Goal: Transaction & Acquisition: Subscribe to service/newsletter

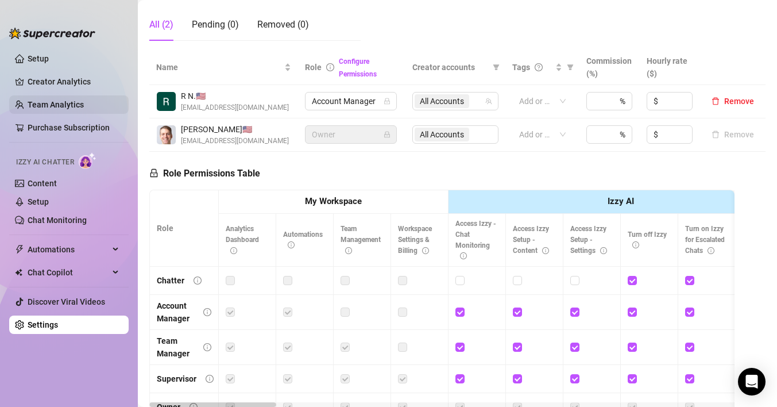
scroll to position [25, 0]
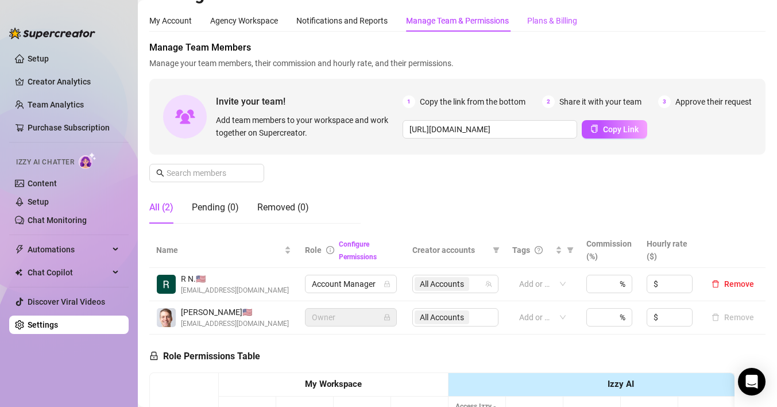
click at [552, 22] on div "Plans & Billing" at bounding box center [552, 20] width 50 height 13
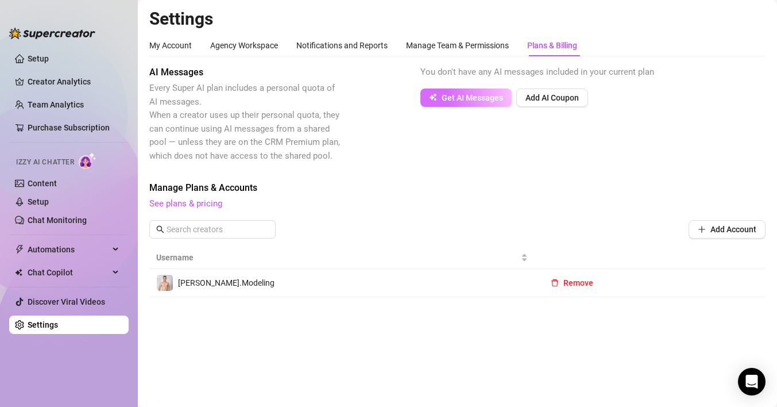
click at [457, 96] on span "Get AI Messages" at bounding box center [472, 97] width 61 height 9
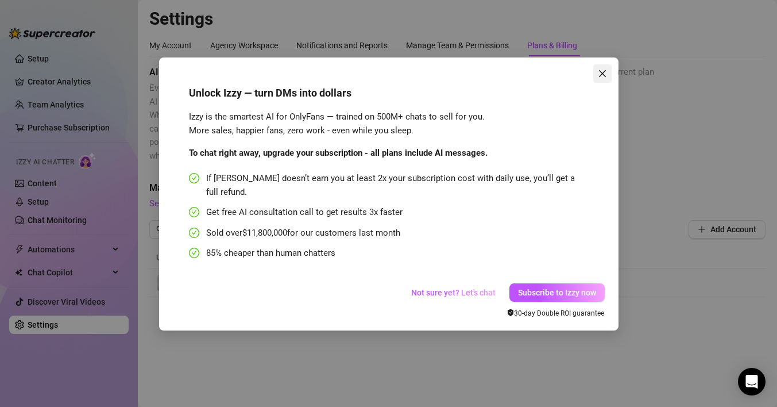
click at [603, 71] on icon "close" at bounding box center [602, 73] width 9 height 9
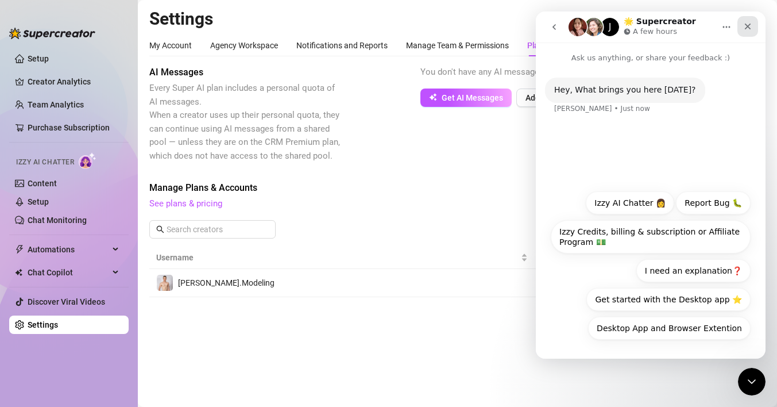
click at [746, 25] on icon "Close" at bounding box center [748, 27] width 6 height 6
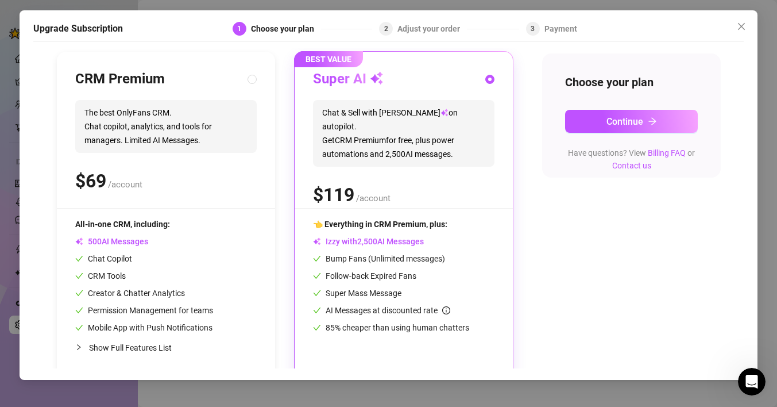
scroll to position [128, 0]
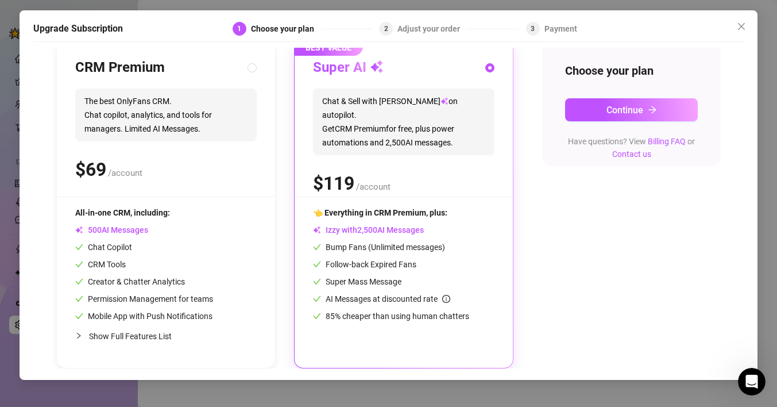
click at [222, 257] on div "All-in-one CRM, including: AI Messages Chat Copilot CRM Tools Creator & Chatter…" at bounding box center [165, 264] width 181 height 116
radio input "true"
radio input "false"
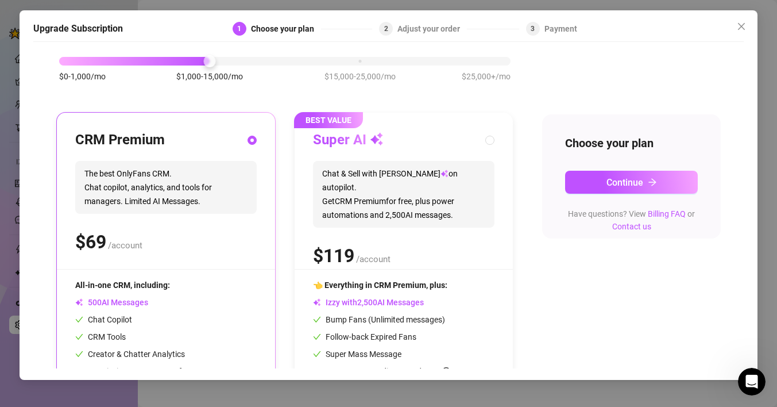
scroll to position [22, 0]
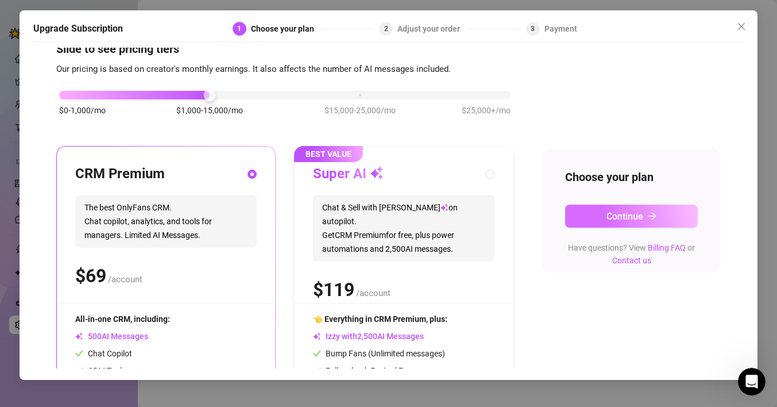
click at [612, 207] on button "Continue" at bounding box center [631, 215] width 133 height 23
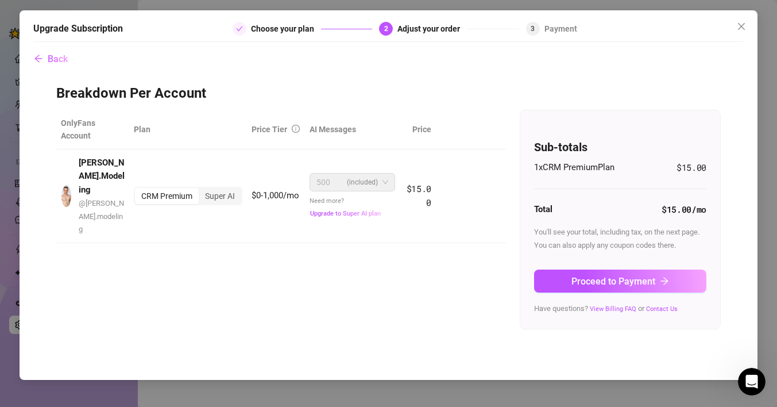
scroll to position [0, 0]
click at [737, 28] on icon "close" at bounding box center [741, 26] width 9 height 9
